Goal: Information Seeking & Learning: Learn about a topic

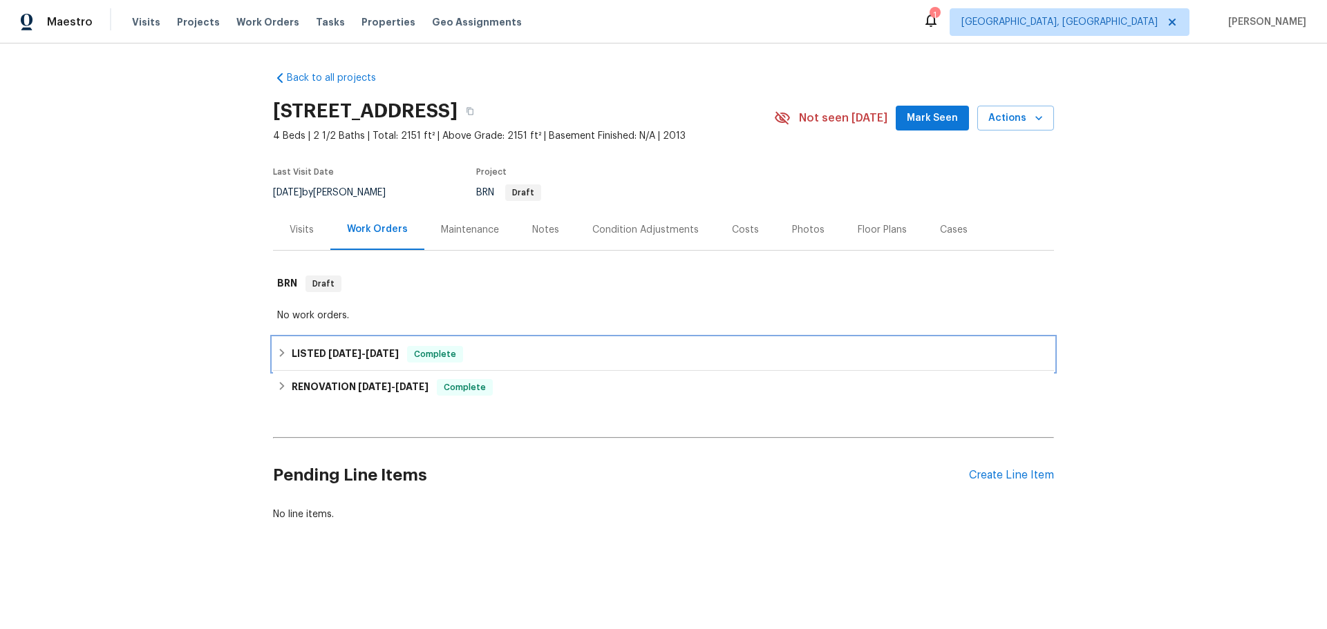
click at [350, 351] on span "[DATE]" at bounding box center [344, 354] width 33 height 10
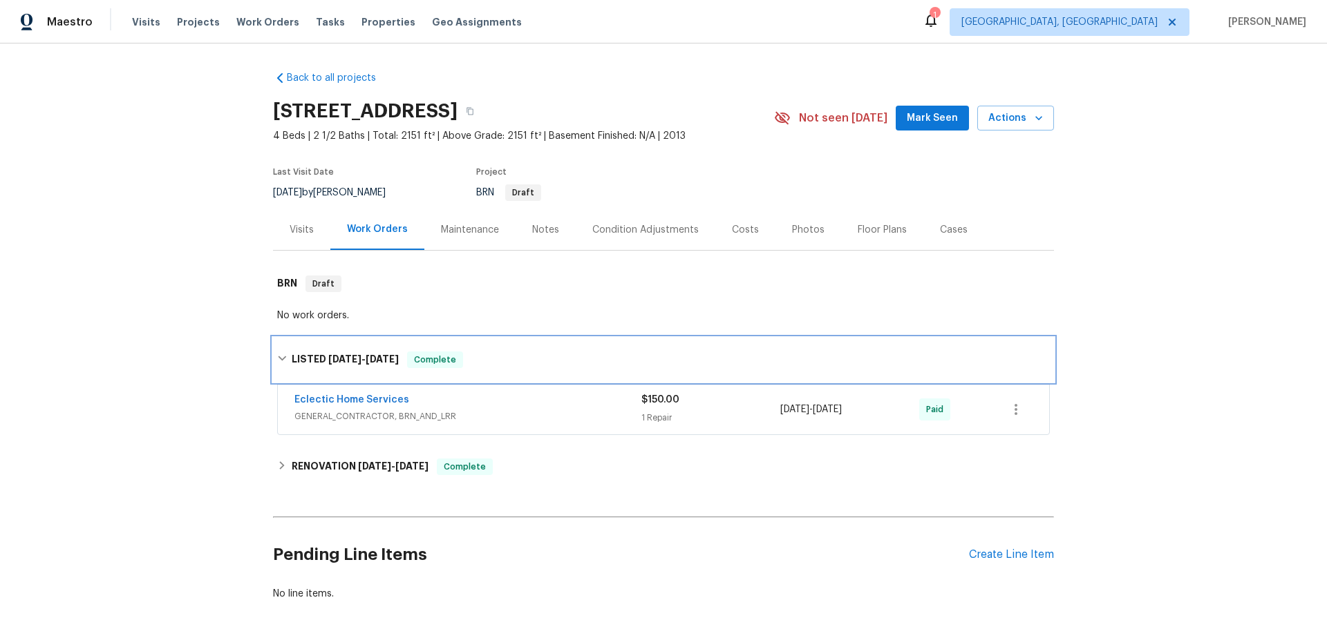
click at [350, 352] on h6 "LISTED [DATE] - [DATE]" at bounding box center [345, 360] width 107 height 17
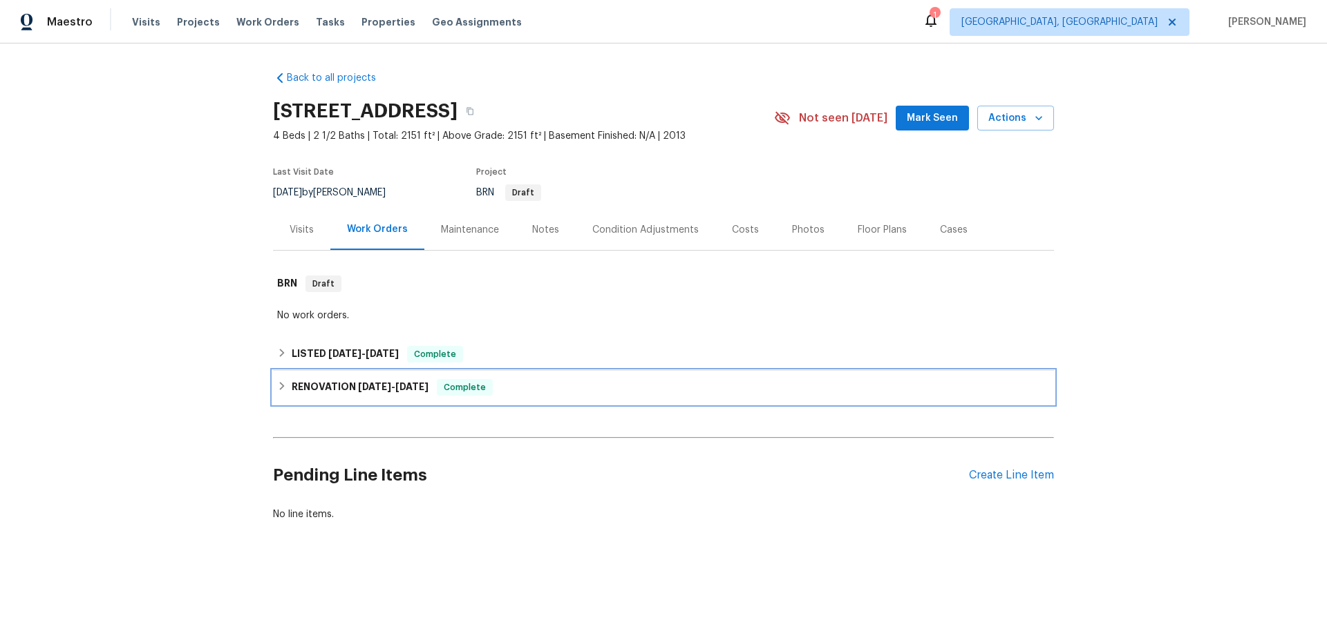
click at [377, 383] on span "[DATE]" at bounding box center [374, 387] width 33 height 10
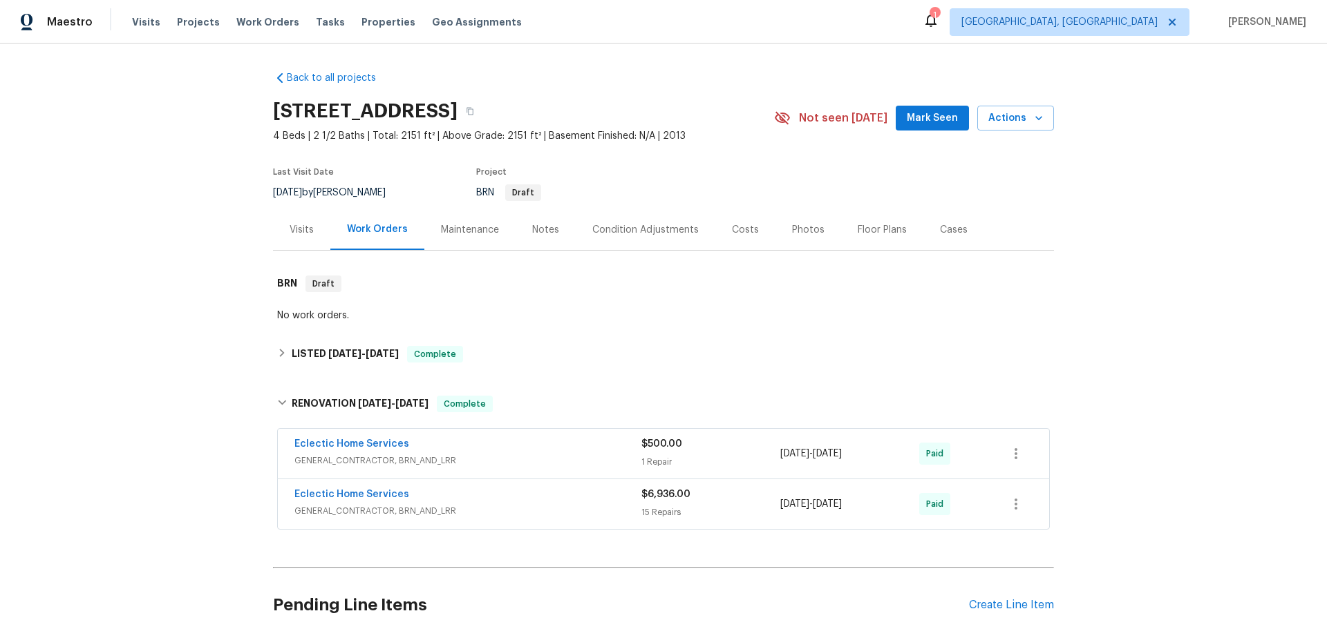
click at [529, 462] on span "GENERAL_CONTRACTOR, BRN_AND_LRR" at bounding box center [467, 461] width 347 height 14
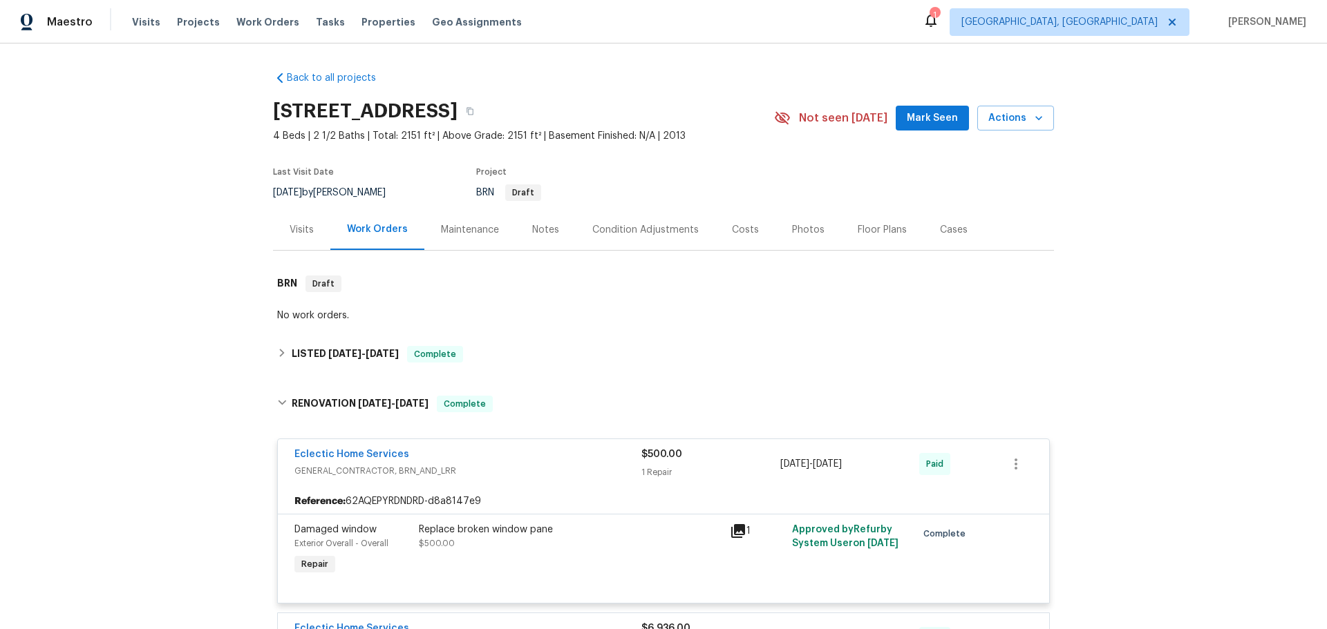
click at [529, 462] on div "Eclectic Home Services" at bounding box center [467, 456] width 347 height 17
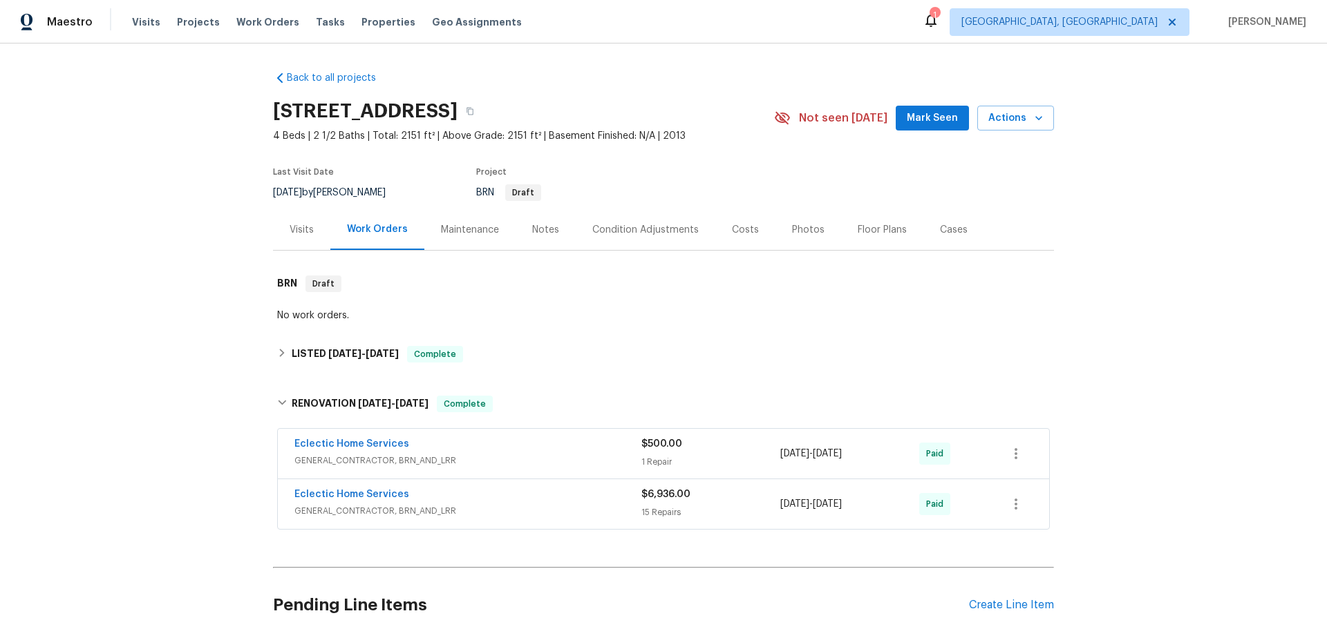
scroll to position [126, 0]
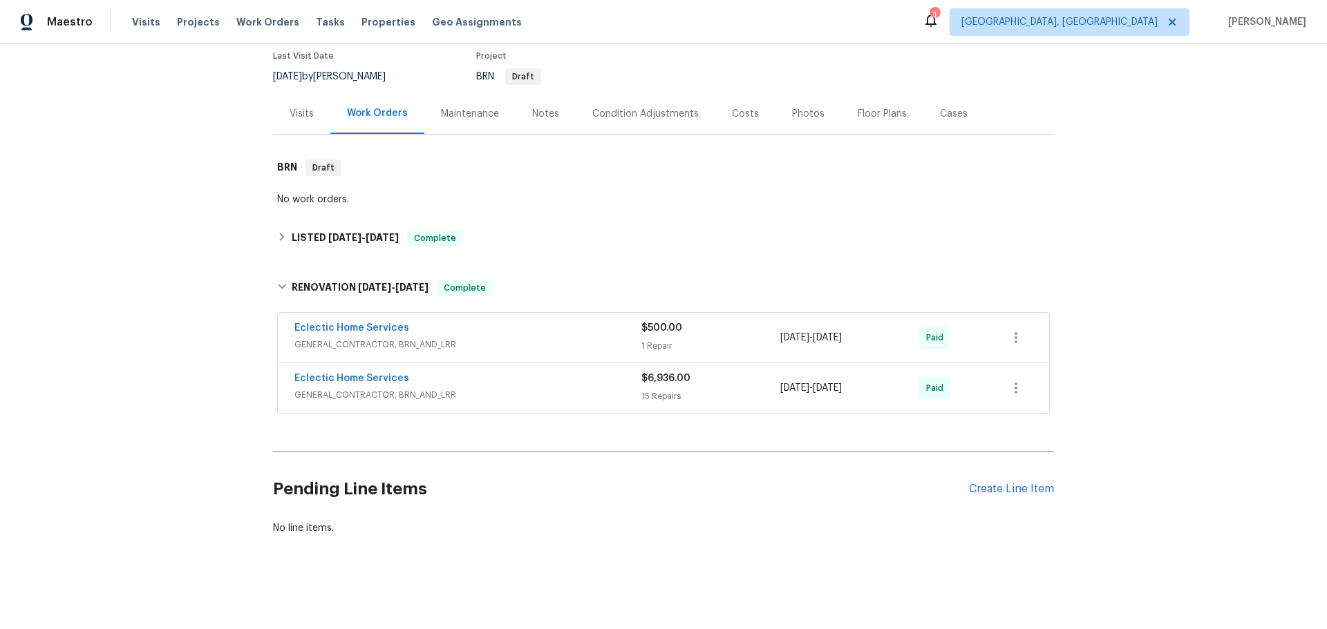
click at [531, 388] on span "GENERAL_CONTRACTOR, BRN_AND_LRR" at bounding box center [467, 395] width 347 height 14
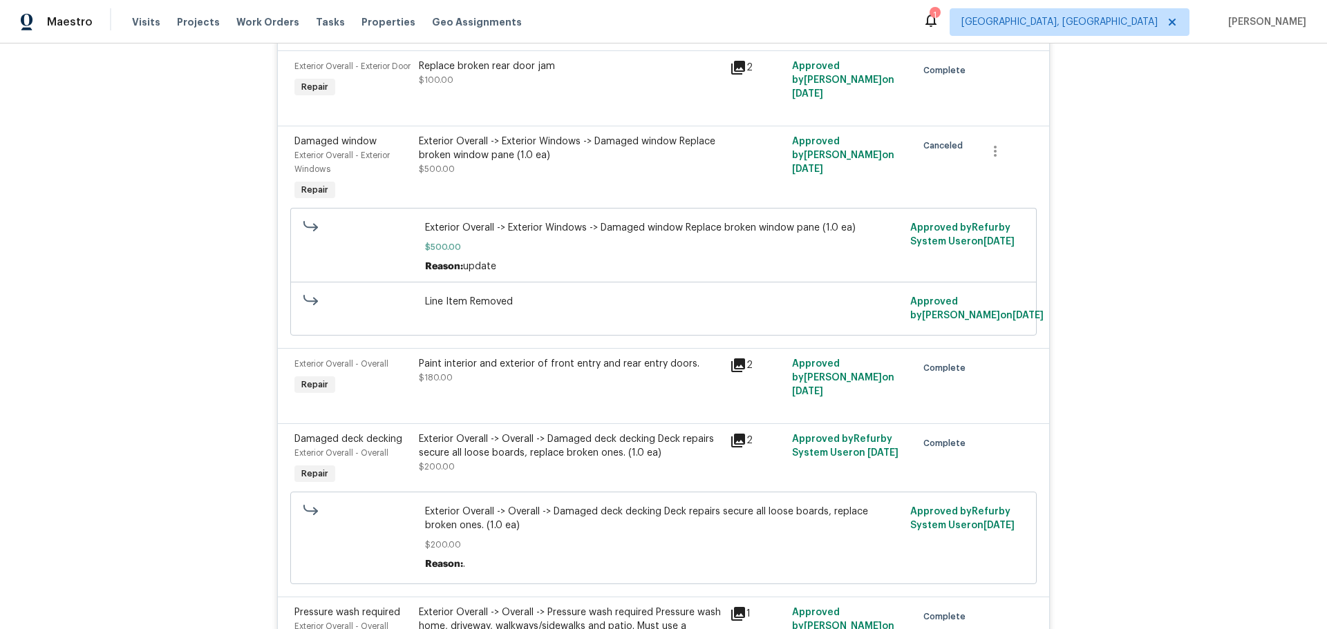
scroll to position [1025, 0]
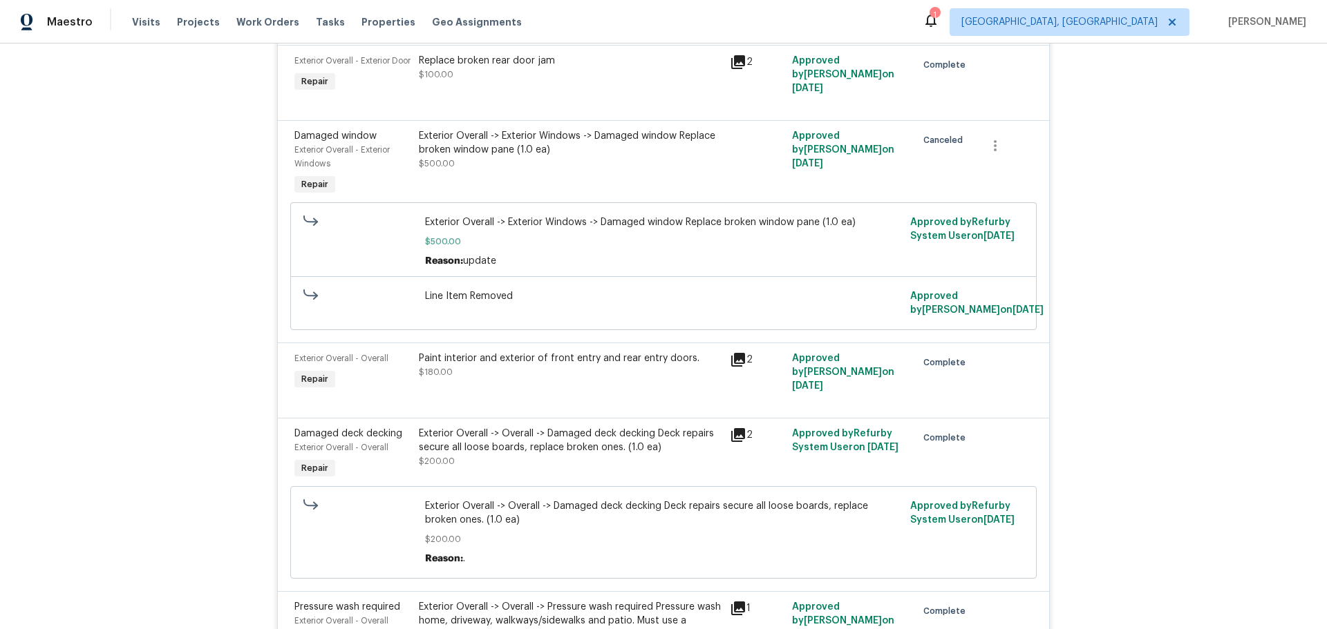
click at [377, 359] on span "Exterior Overall - Overall" at bounding box center [341, 358] width 94 height 8
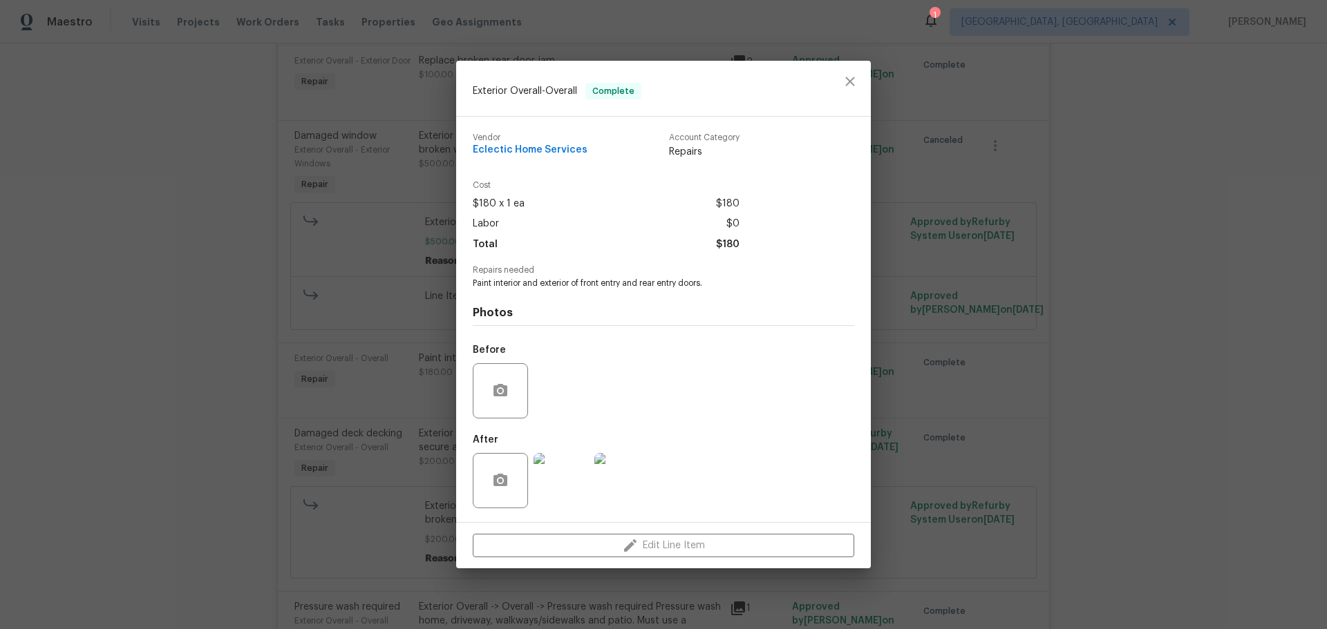
click at [559, 151] on span "Eclectic Home Services" at bounding box center [530, 150] width 115 height 10
drag, startPoint x: 344, startPoint y: 237, endPoint x: 349, endPoint y: 248, distance: 12.1
click at [344, 238] on div "Exterior Overall - Overall Complete Vendor Eclectic Home Services Account Categ…" at bounding box center [663, 314] width 1327 height 629
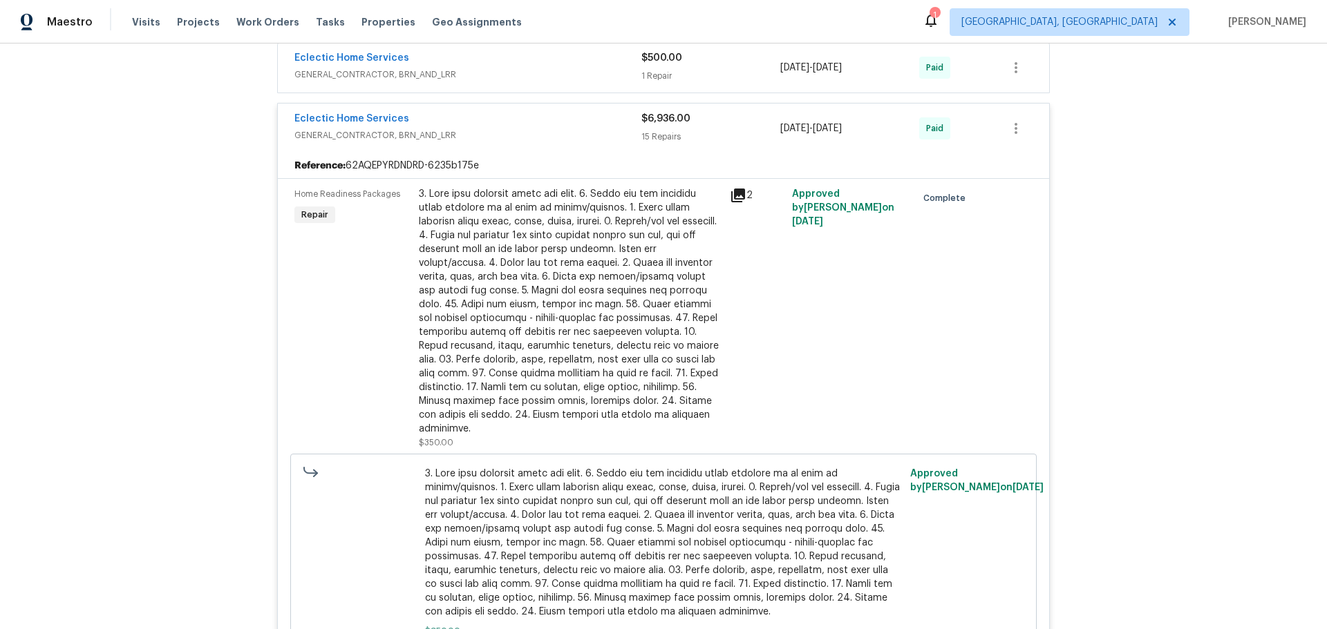
scroll to position [265, 0]
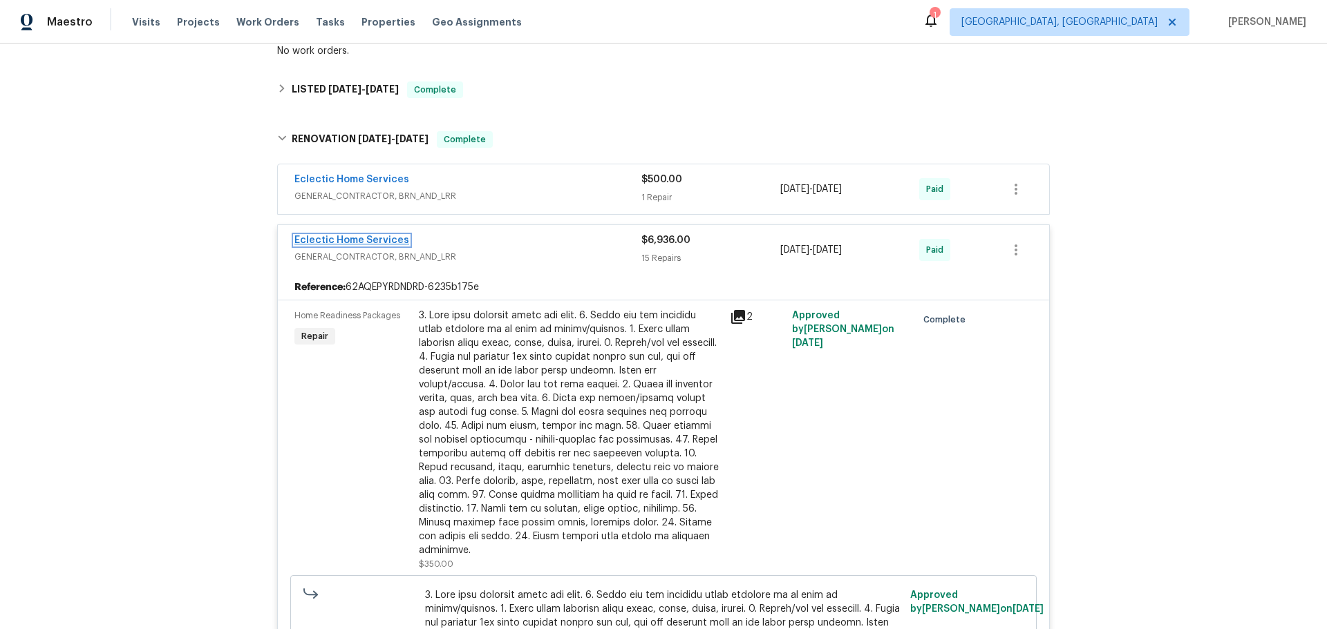
click at [348, 236] on link "Eclectic Home Services" at bounding box center [351, 241] width 115 height 10
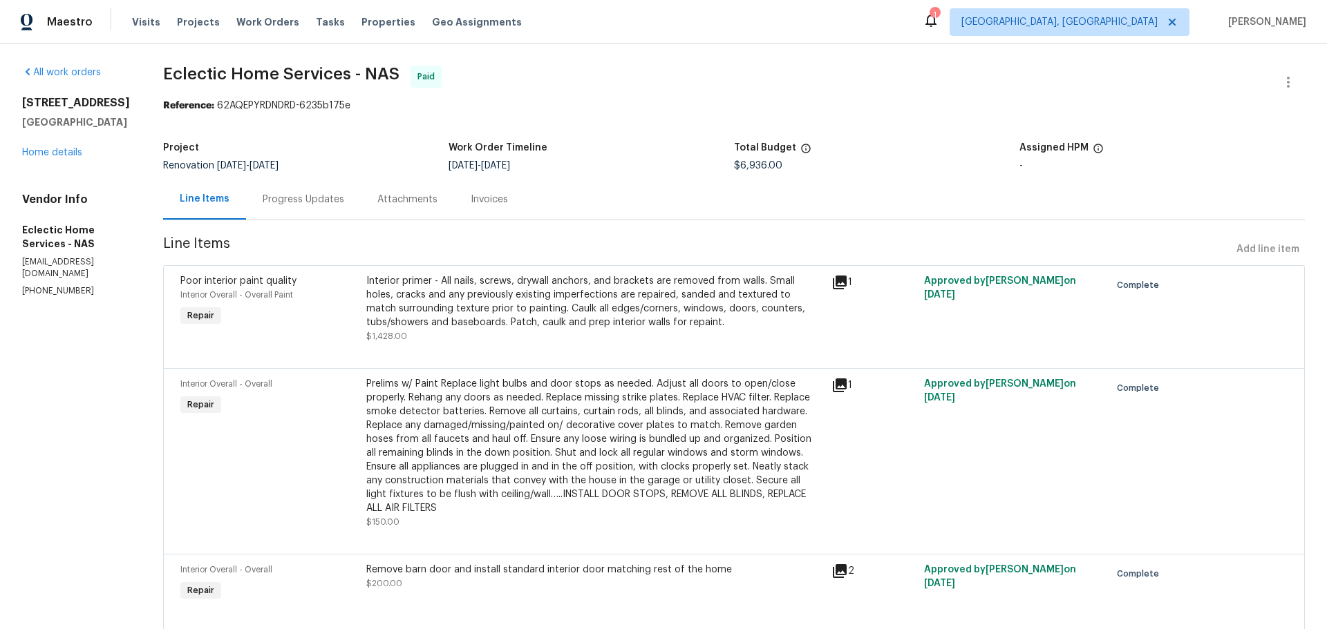
click at [73, 207] on h4 "Vendor Info" at bounding box center [76, 200] width 108 height 14
